Goal: Task Accomplishment & Management: Manage account settings

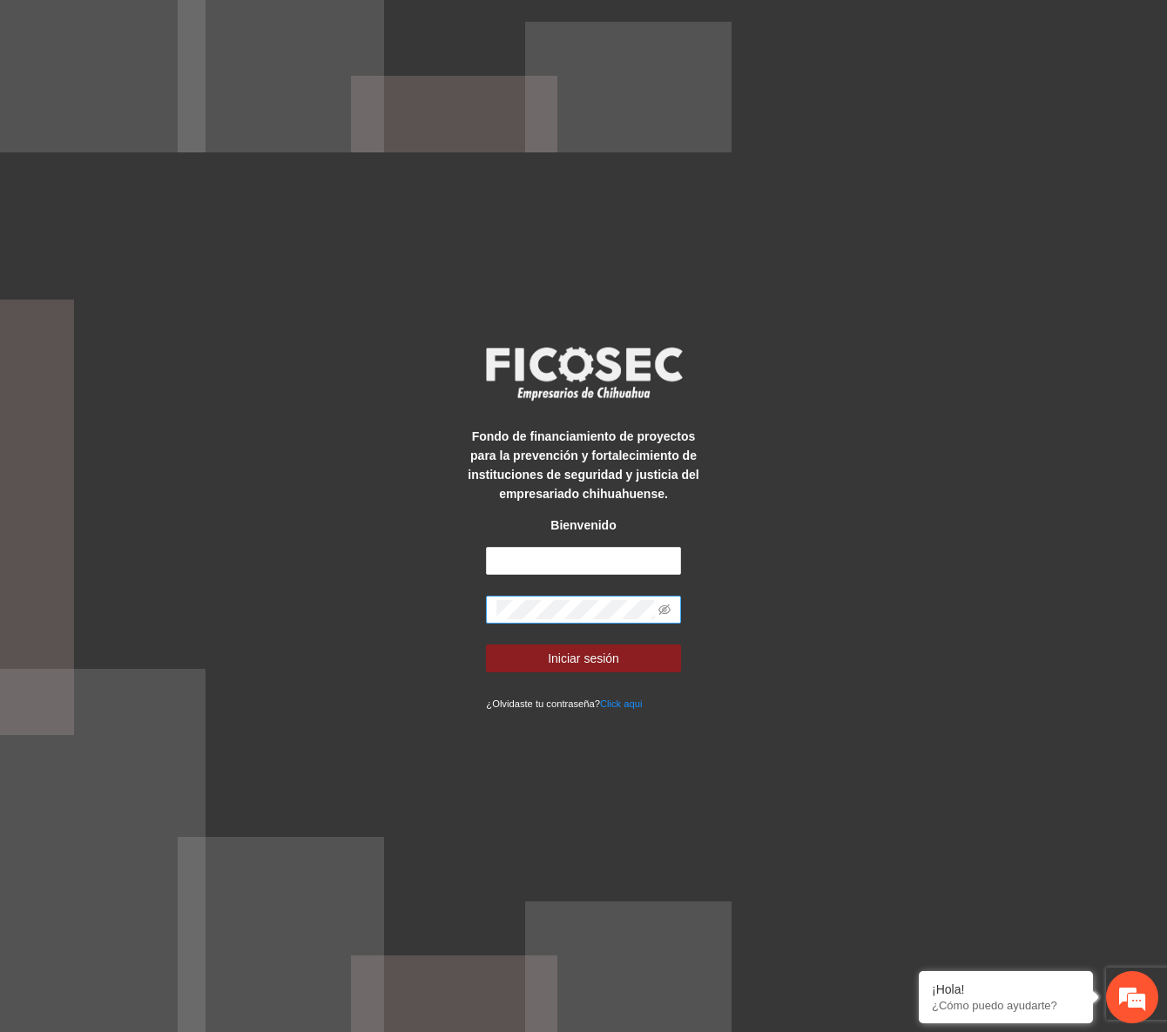
type input "**********"
click at [486, 645] on button "Iniciar sesión" at bounding box center [583, 659] width 194 height 28
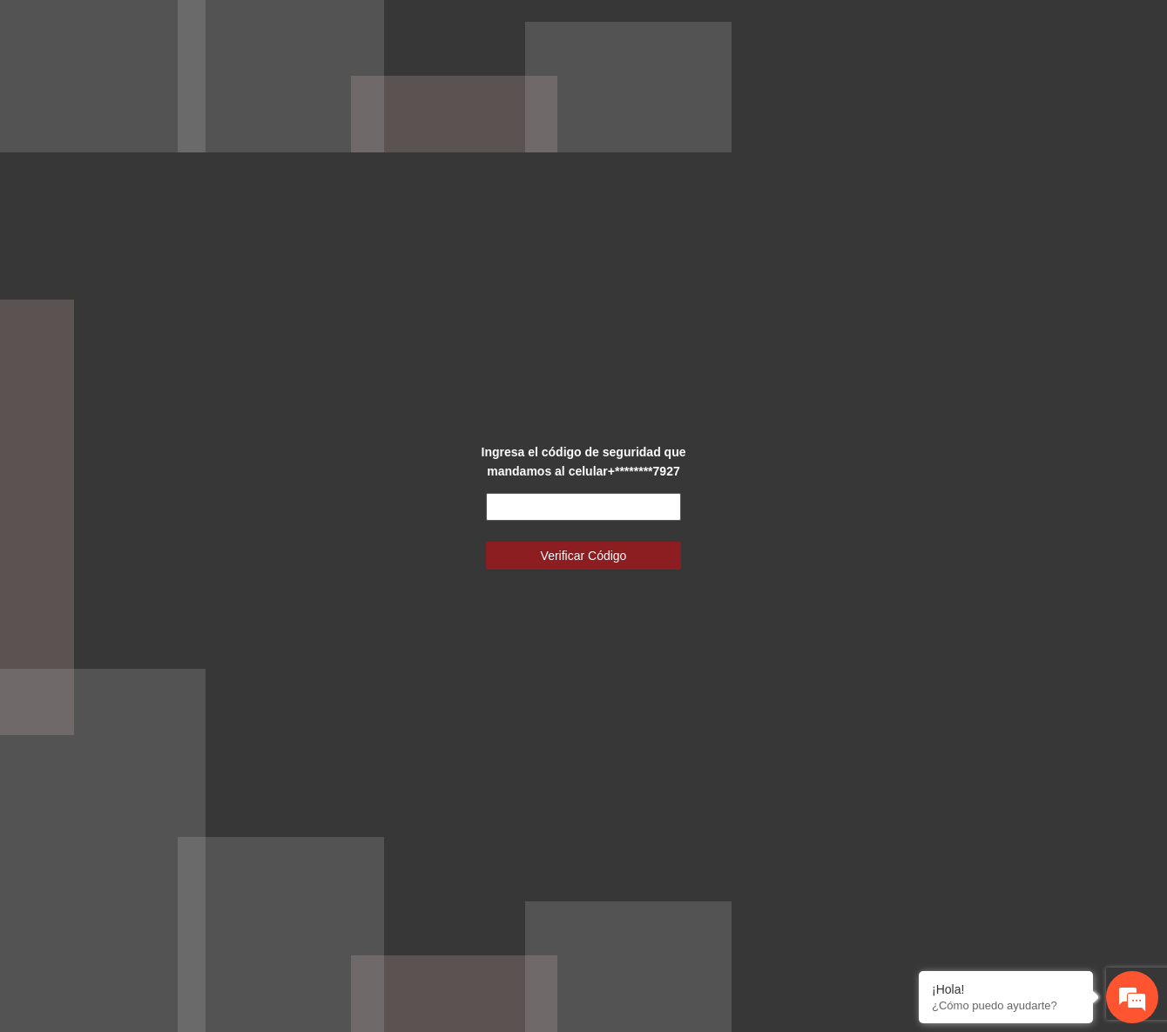
click at [583, 493] on input "text" at bounding box center [583, 507] width 194 height 28
type input "******"
click at [595, 564] on span "Verificar Código" at bounding box center [584, 555] width 86 height 19
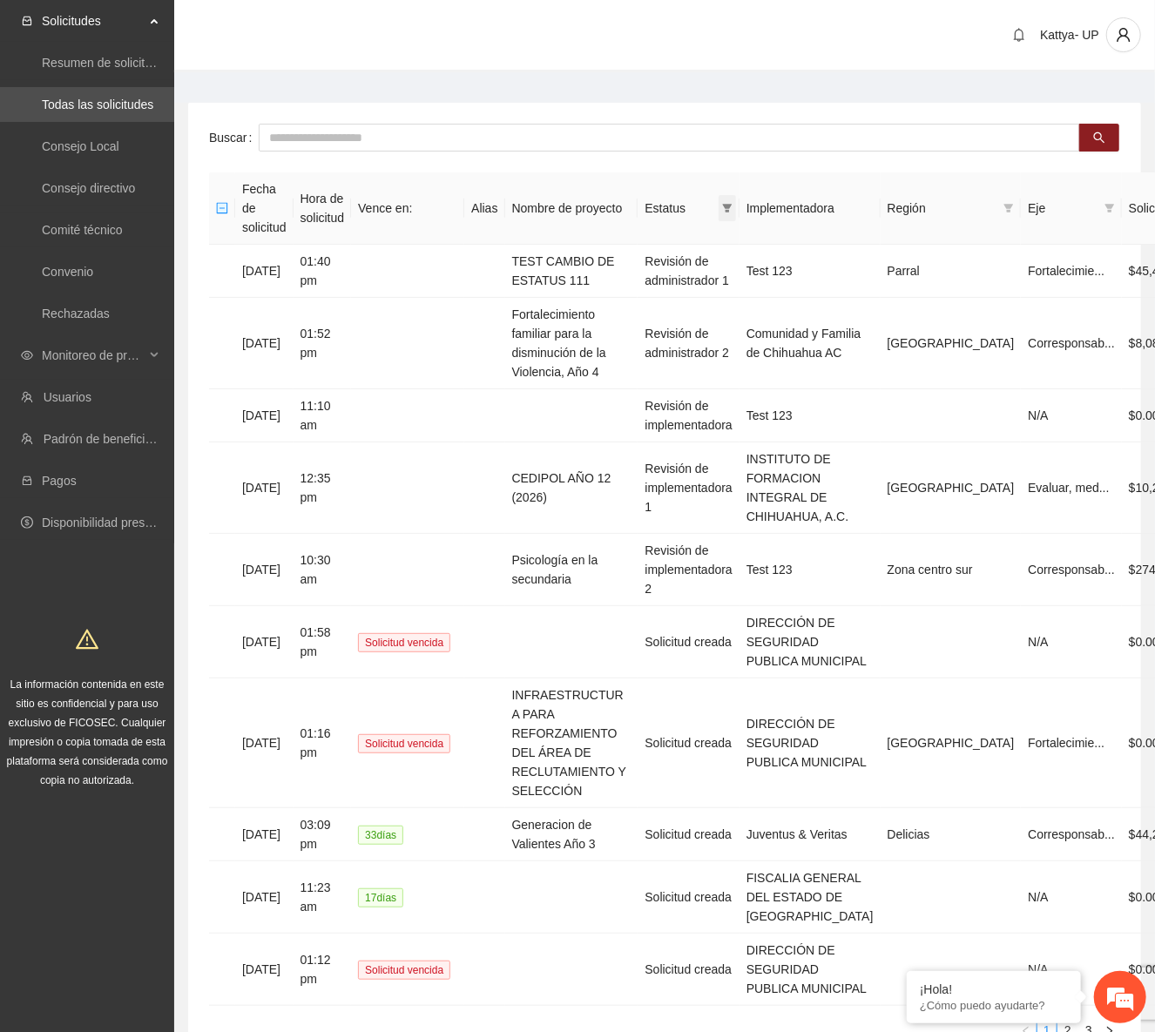
click at [732, 198] on span at bounding box center [727, 208] width 17 height 26
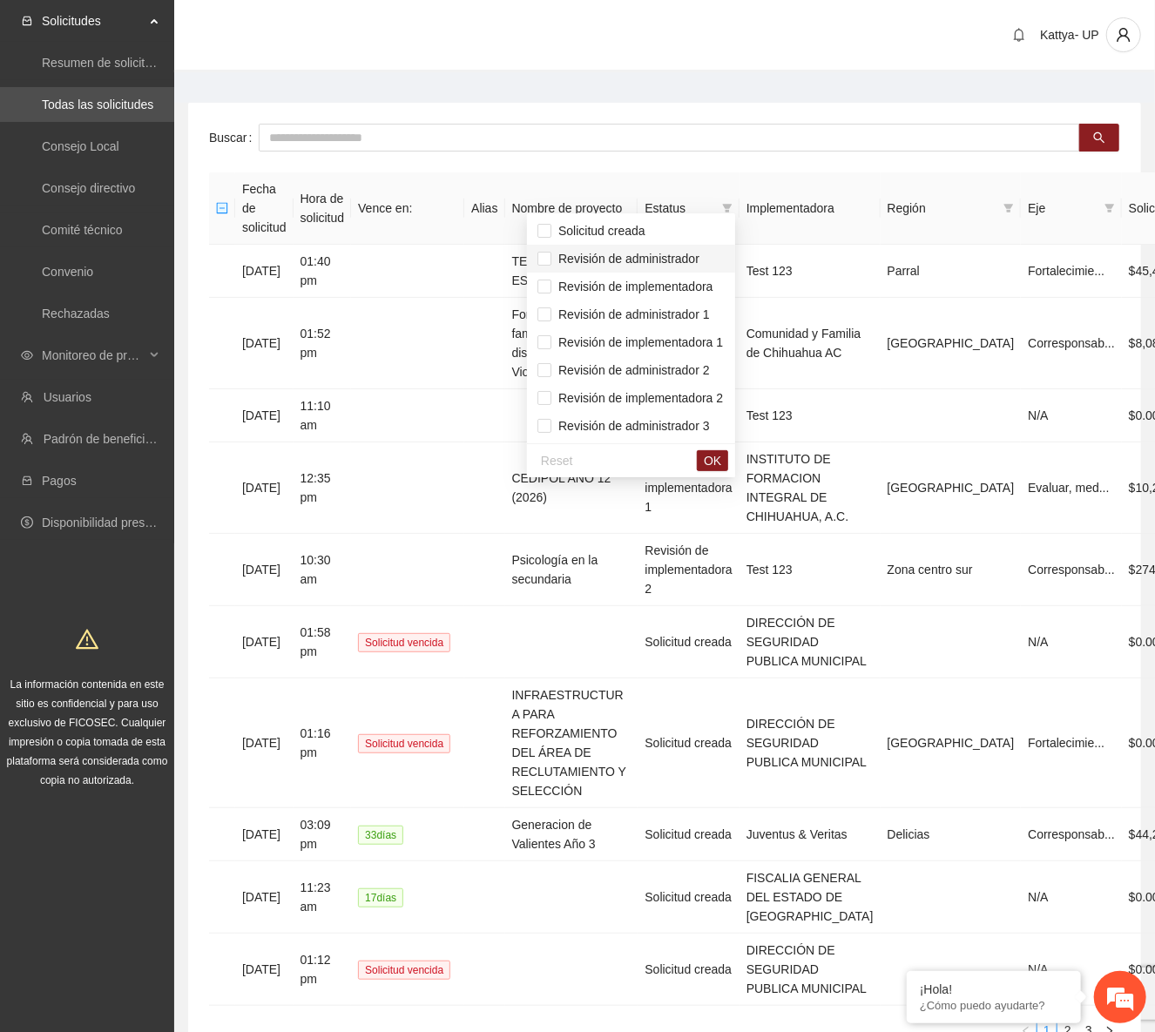
click at [714, 253] on span "Revisión de administrador" at bounding box center [631, 258] width 187 height 19
click at [714, 310] on span "Revisión de administrador 1" at bounding box center [631, 314] width 187 height 19
click at [713, 373] on span "Revisión de administrador 2" at bounding box center [631, 370] width 187 height 19
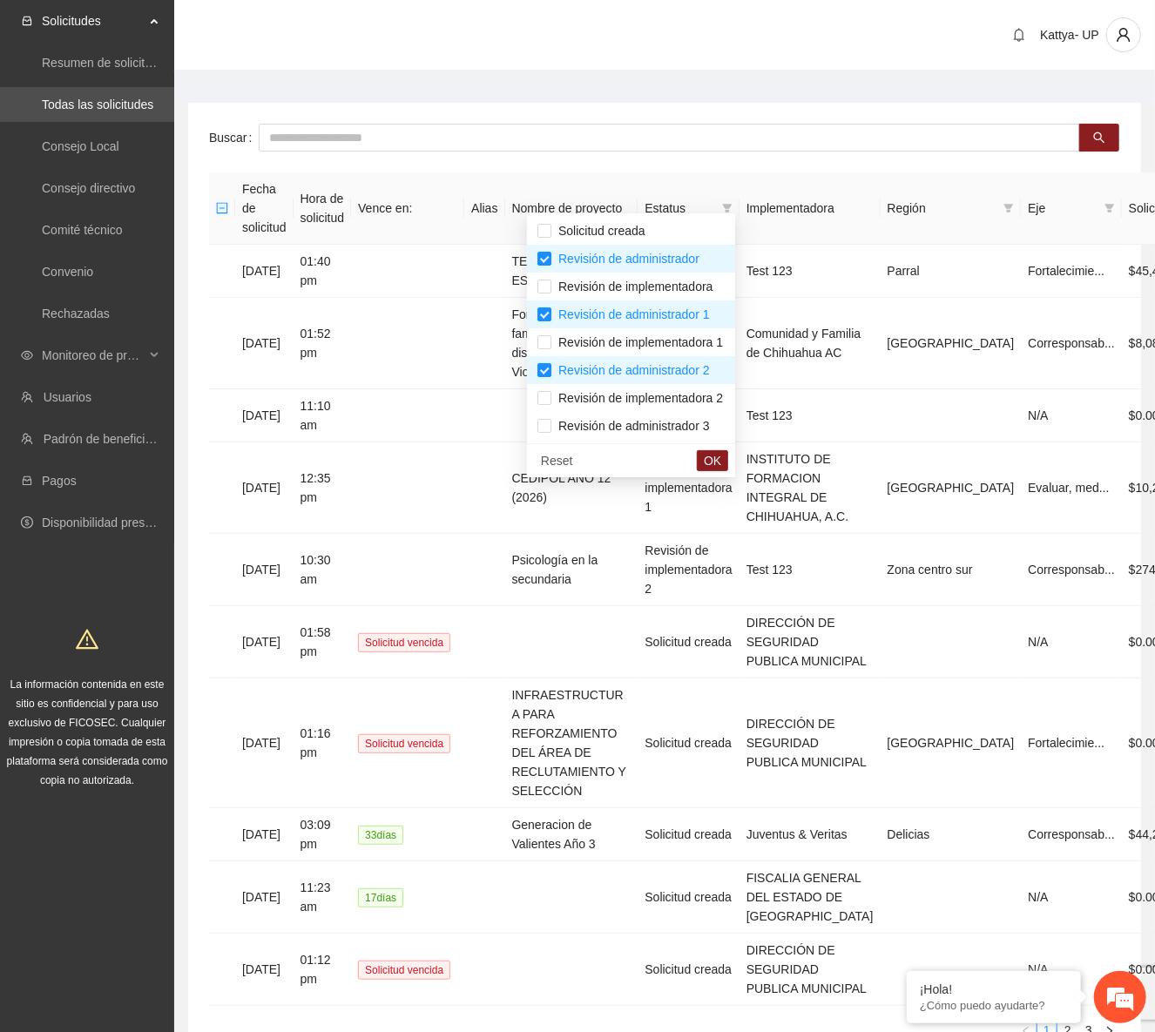
click at [731, 449] on div "Reset OK" at bounding box center [631, 460] width 208 height 34
click at [721, 461] on span "OK" at bounding box center [712, 460] width 17 height 19
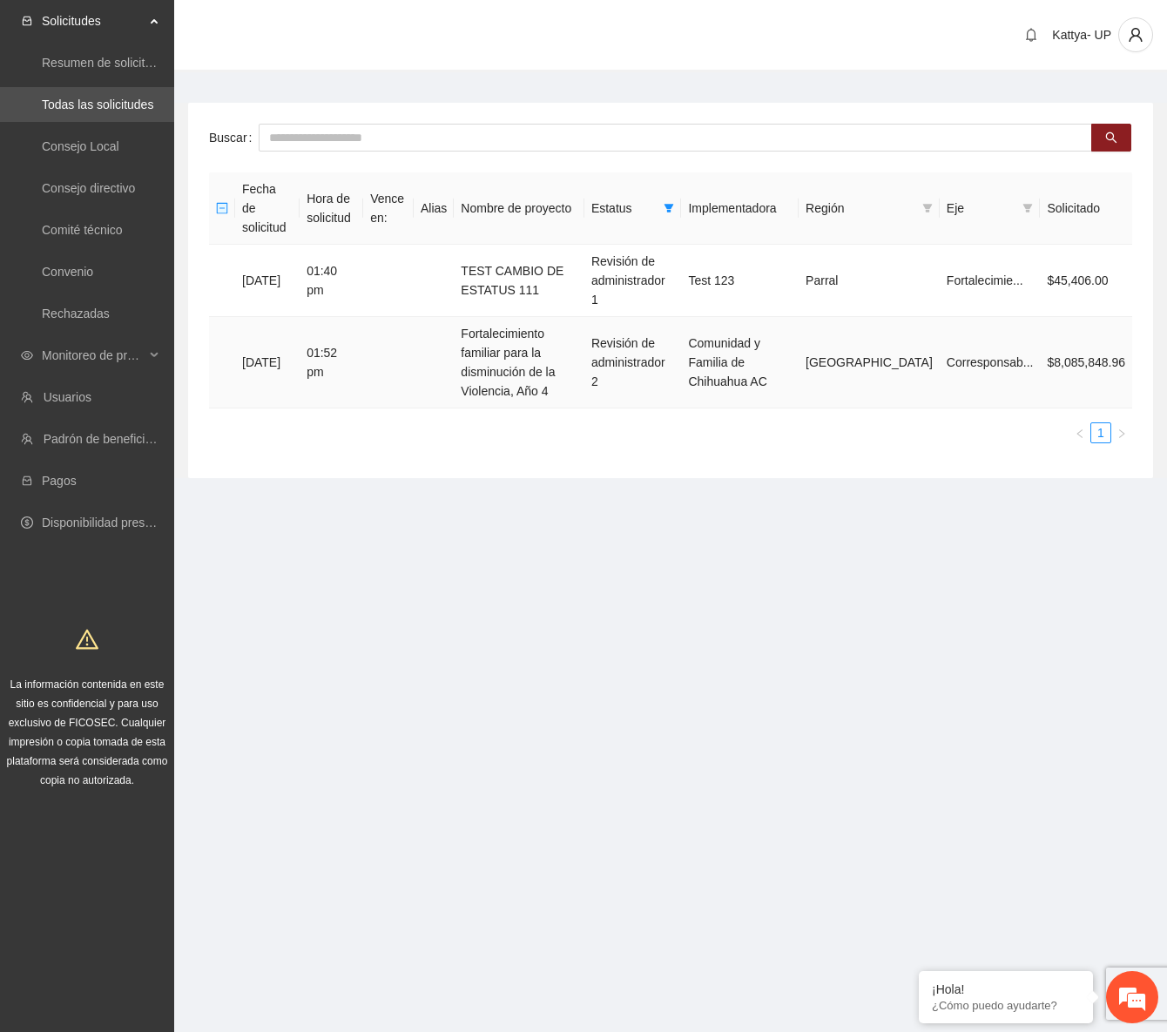
click at [363, 317] on td "01:52 pm" at bounding box center [332, 362] width 64 height 91
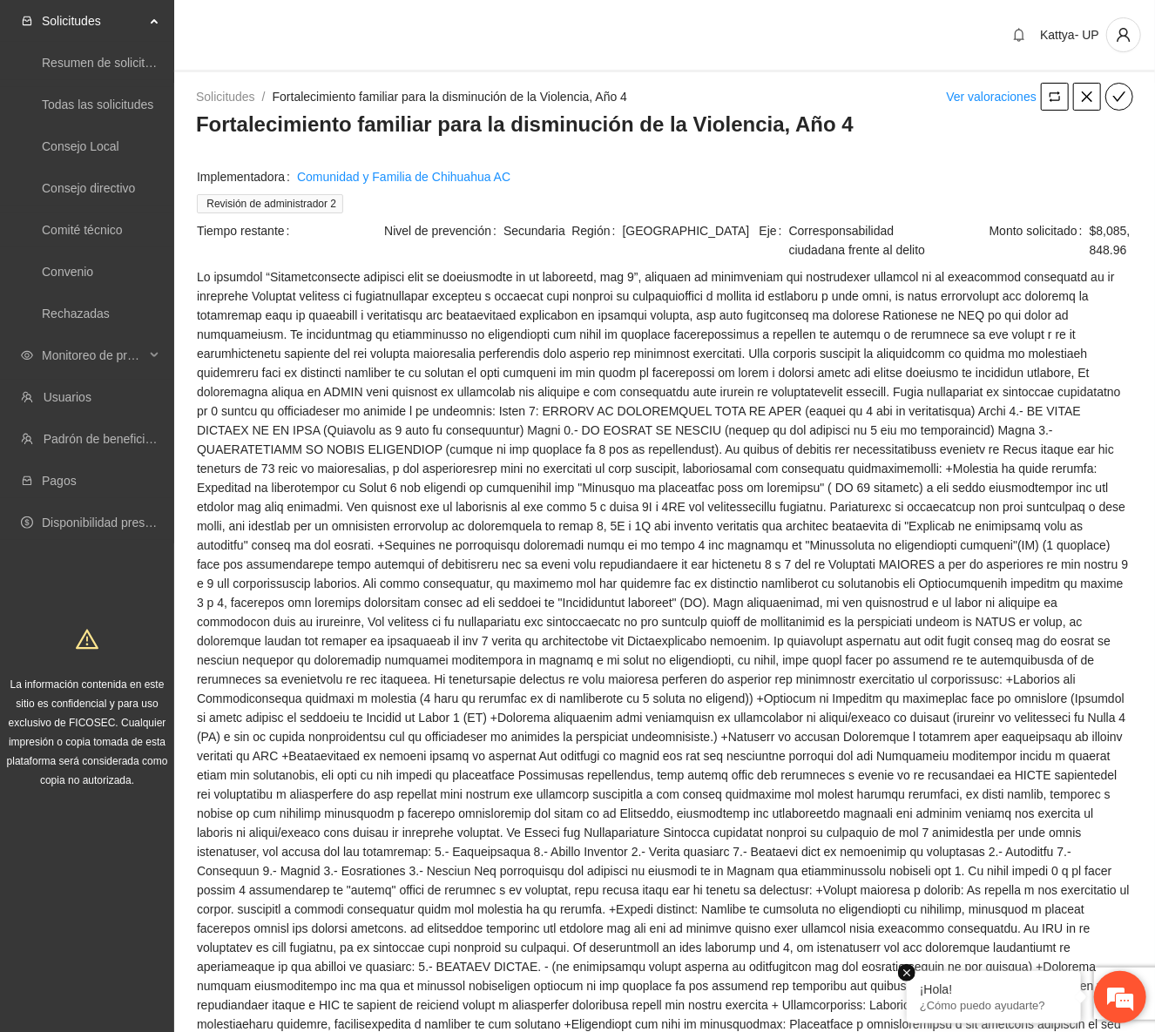
click at [910, 974] on em at bounding box center [906, 972] width 17 height 17
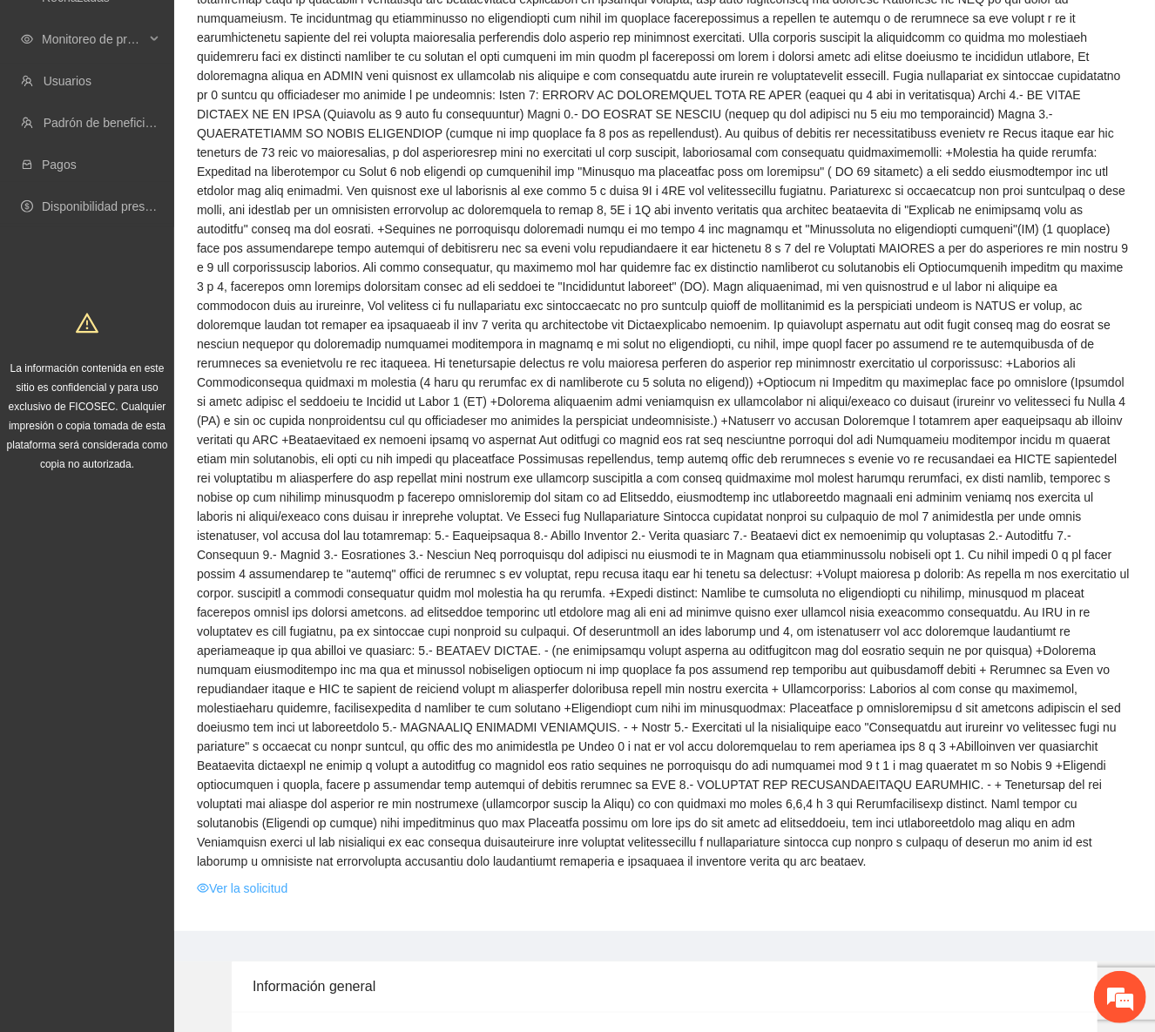
click at [234, 879] on link "Ver la solicitud" at bounding box center [242, 888] width 91 height 19
